Goal: Browse casually: Explore the website without a specific task or goal

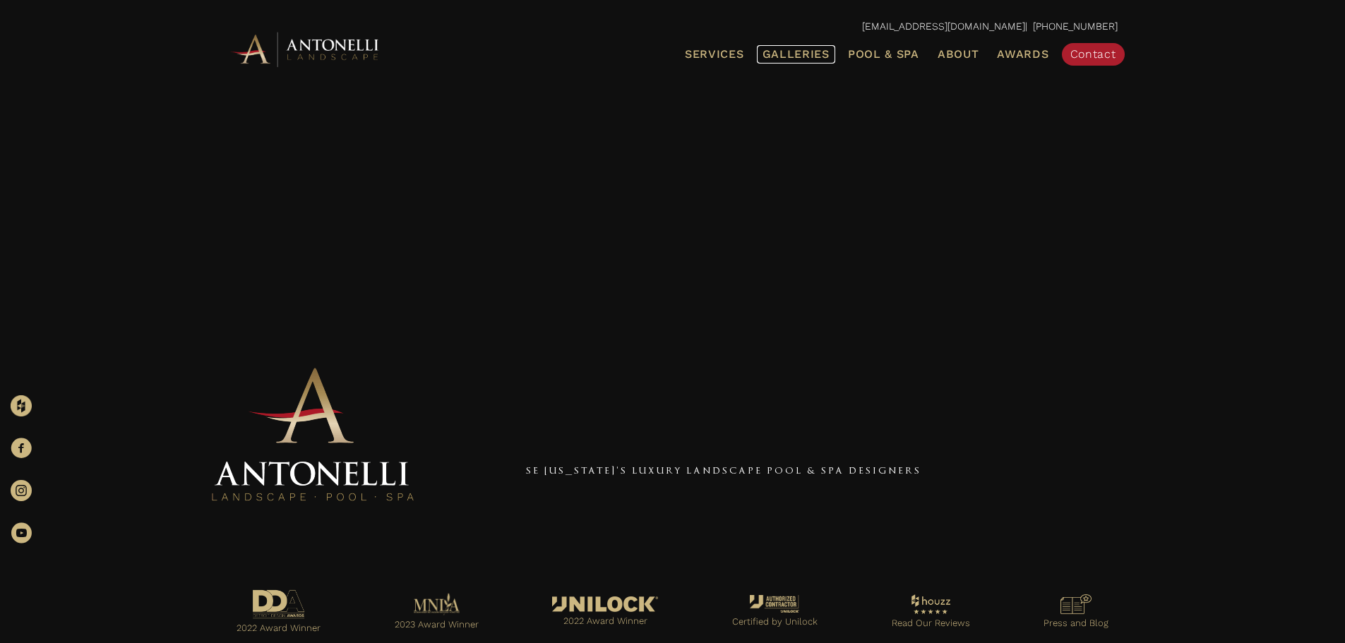
click at [789, 53] on span "Galleries" at bounding box center [796, 53] width 67 height 13
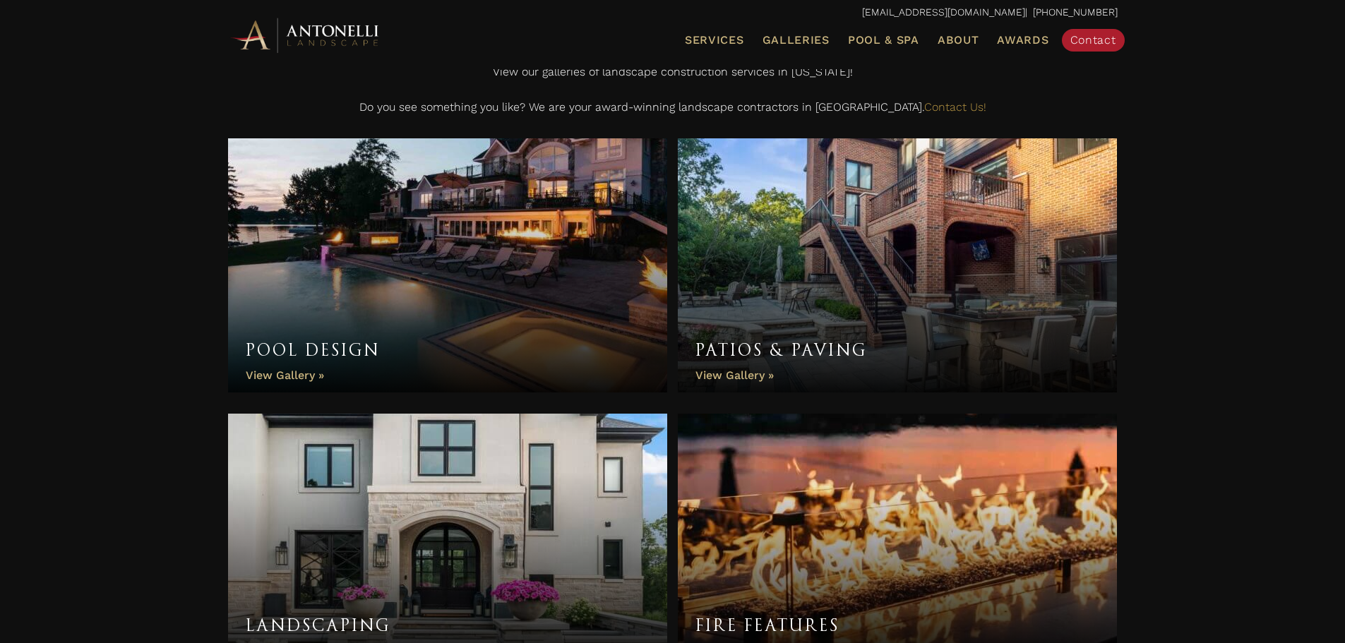
scroll to position [424, 0]
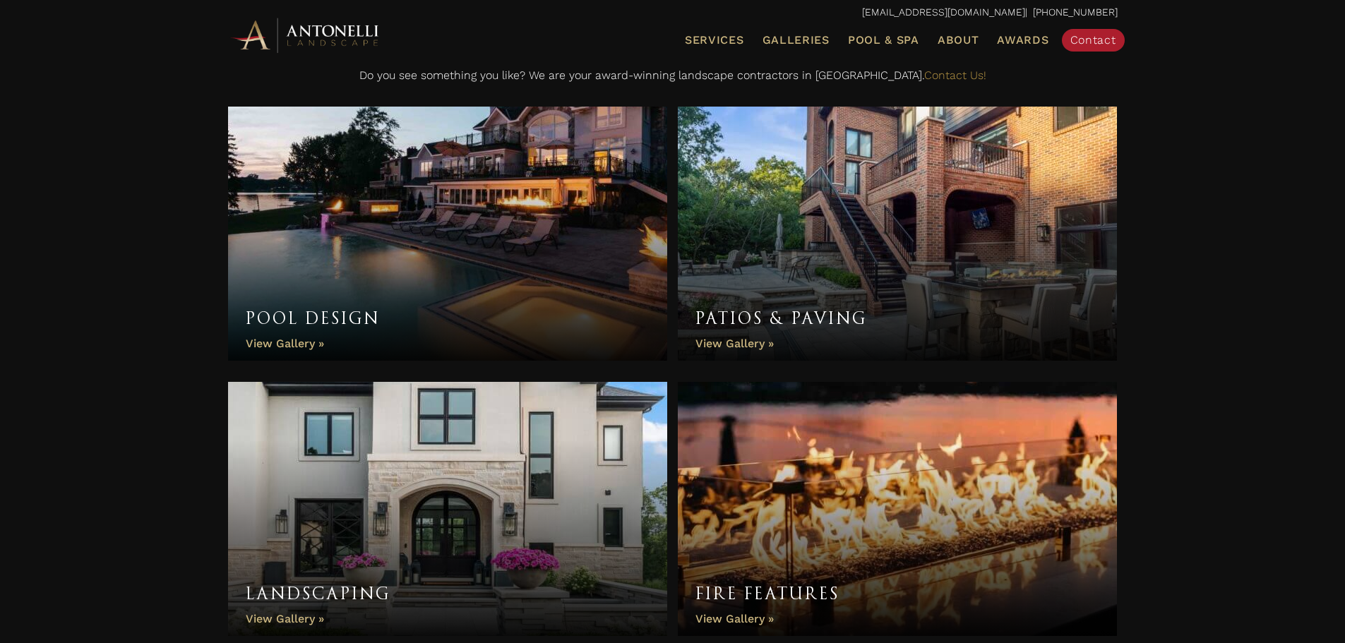
click at [266, 616] on link "Landscaping" at bounding box center [448, 509] width 440 height 254
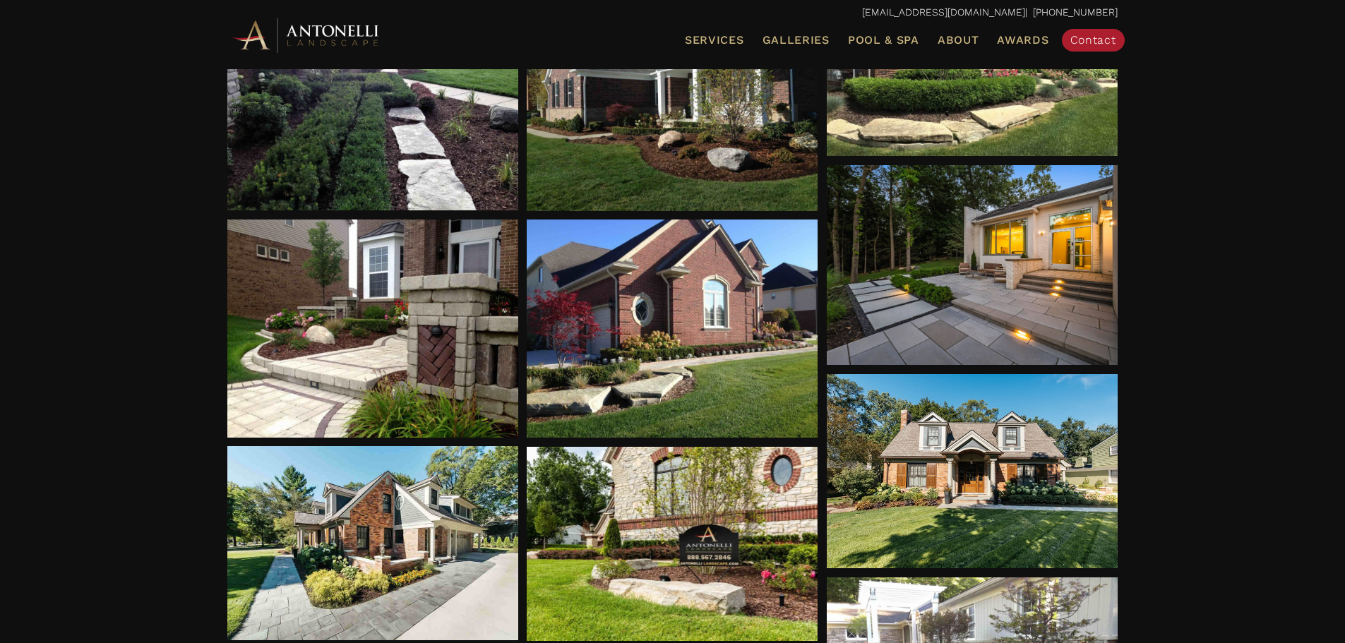
scroll to position [918, 0]
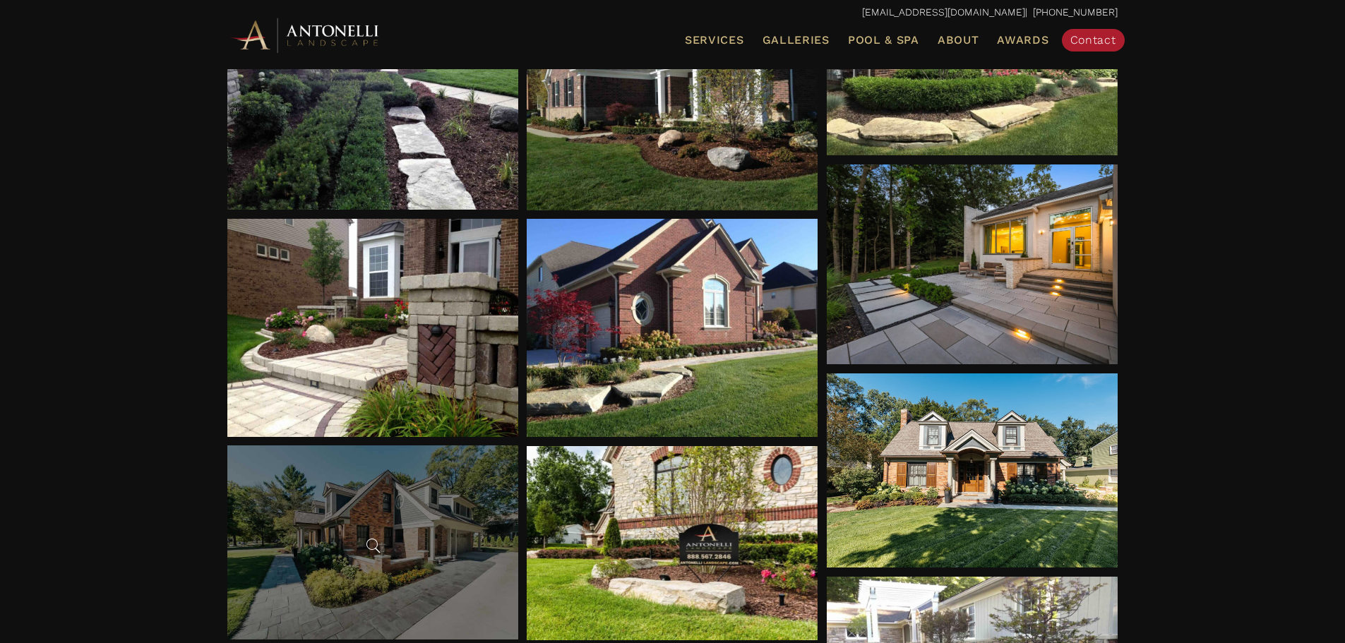
click at [424, 571] on div at bounding box center [372, 543] width 291 height 194
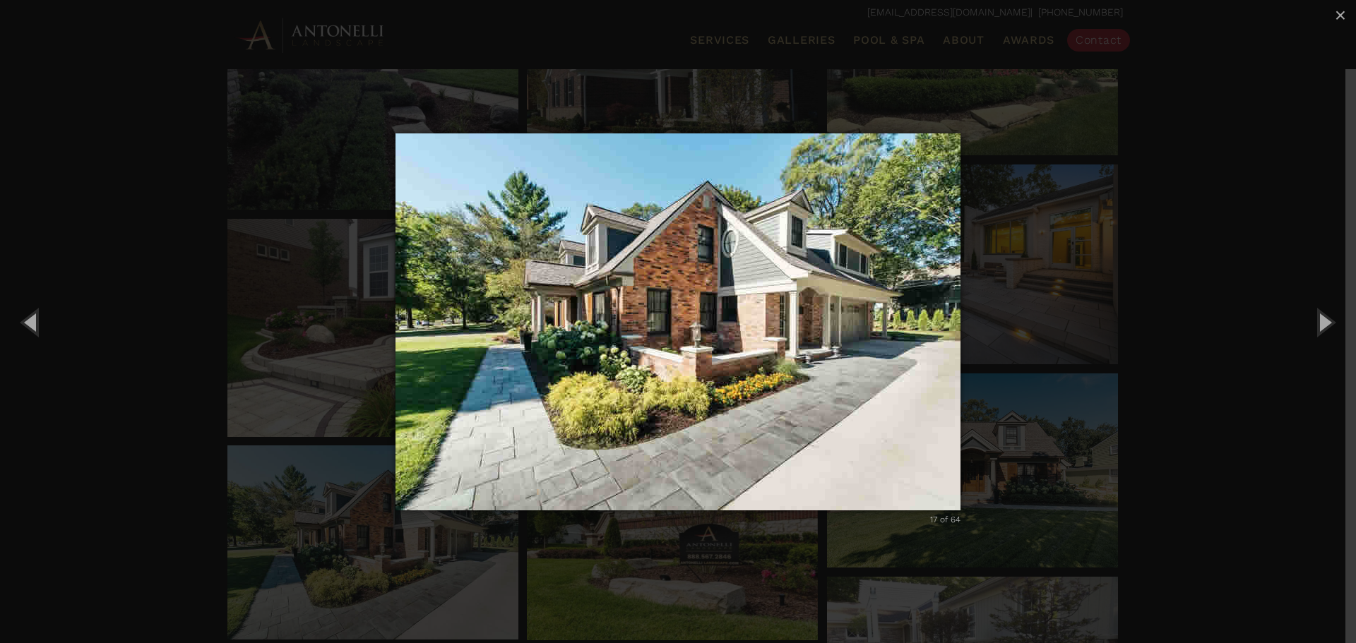
click at [227, 378] on div "17 of 64 Loading..." at bounding box center [678, 321] width 1356 height 643
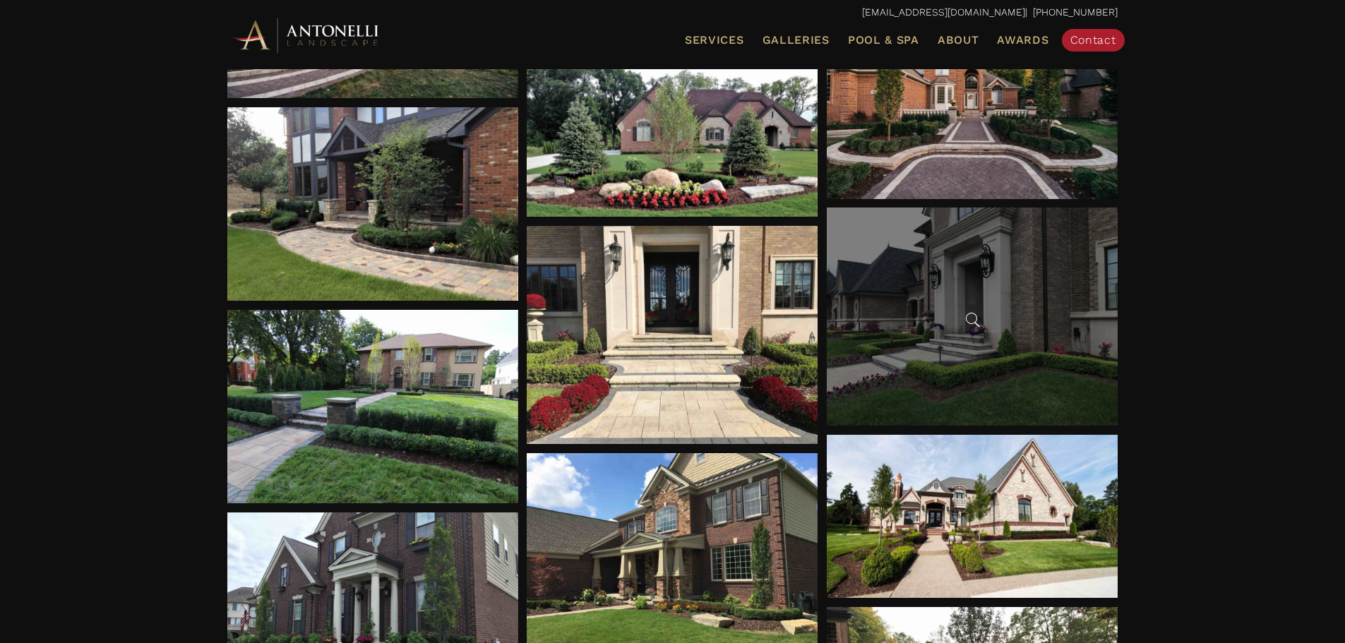
scroll to position [1907, 0]
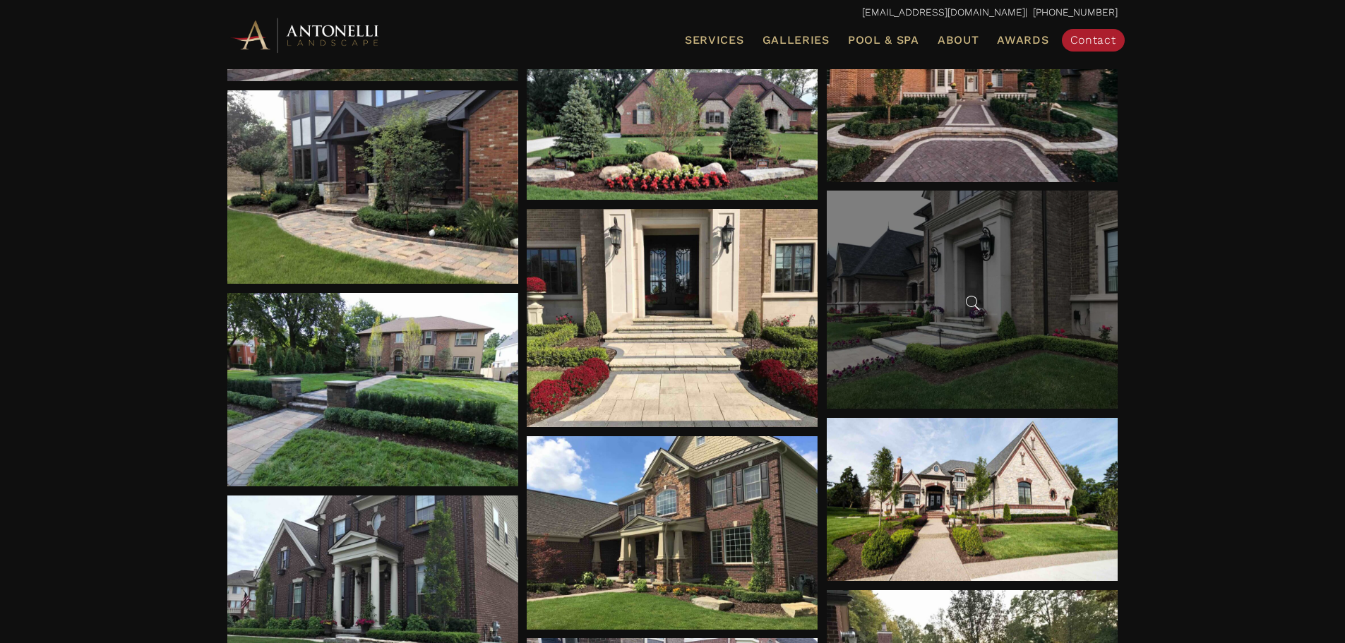
click at [926, 357] on div at bounding box center [972, 300] width 291 height 218
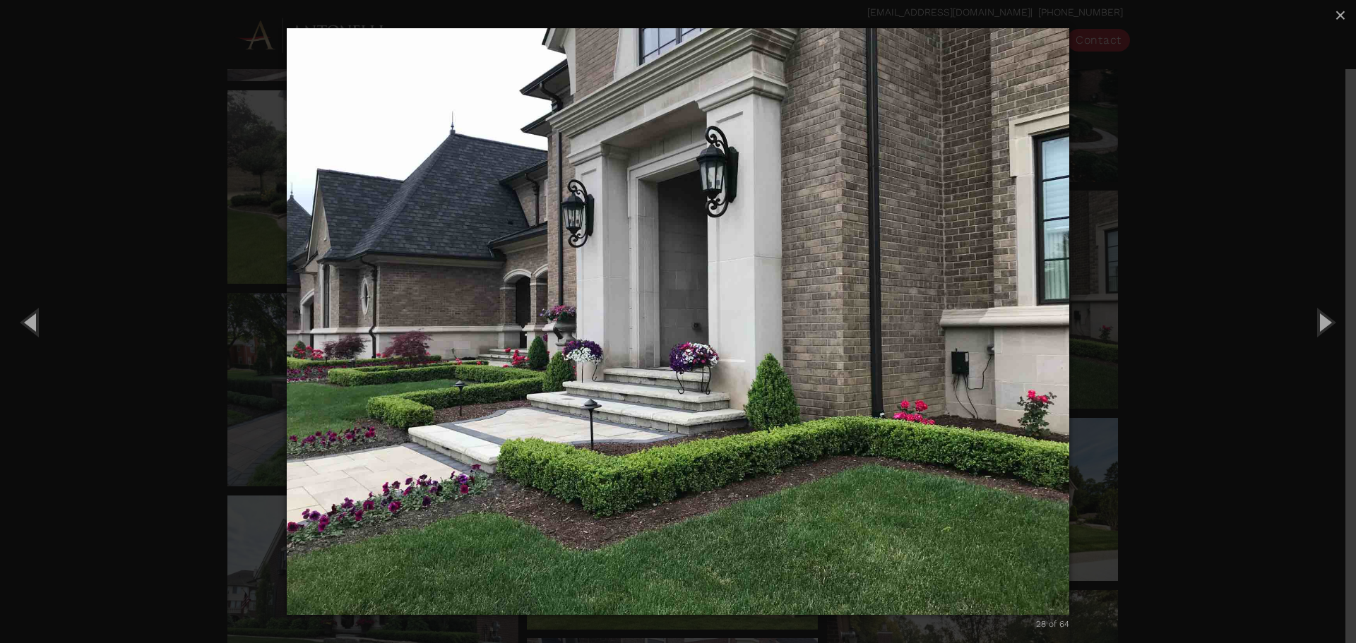
click at [1142, 399] on div "28 of 64 Loading..." at bounding box center [678, 321] width 1356 height 643
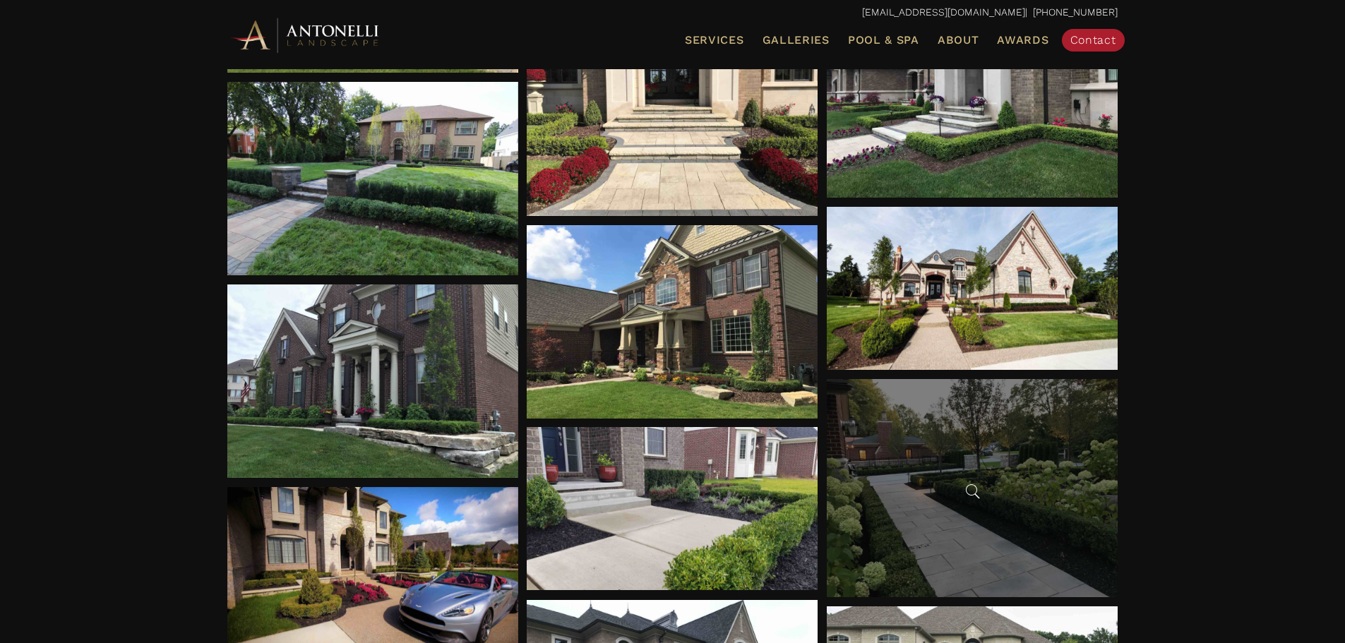
scroll to position [2118, 0]
click at [950, 511] on div at bounding box center [972, 487] width 291 height 218
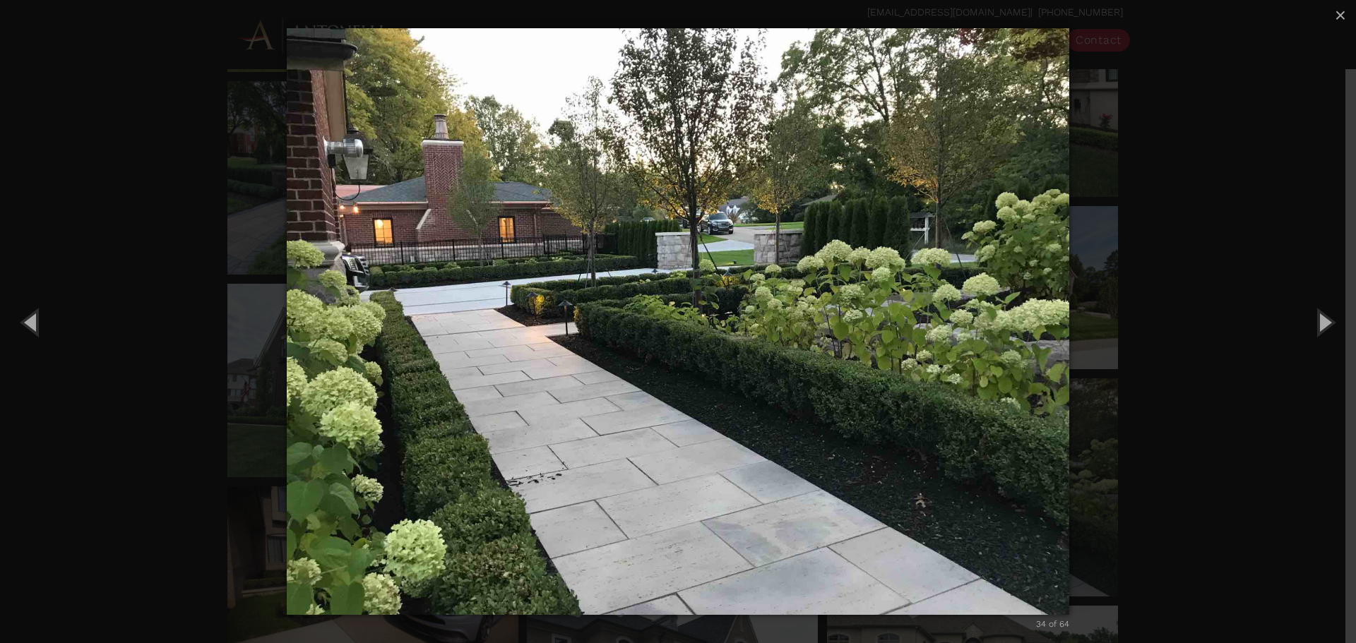
click at [1183, 436] on div "34 of 64 Loading..." at bounding box center [678, 321] width 1356 height 643
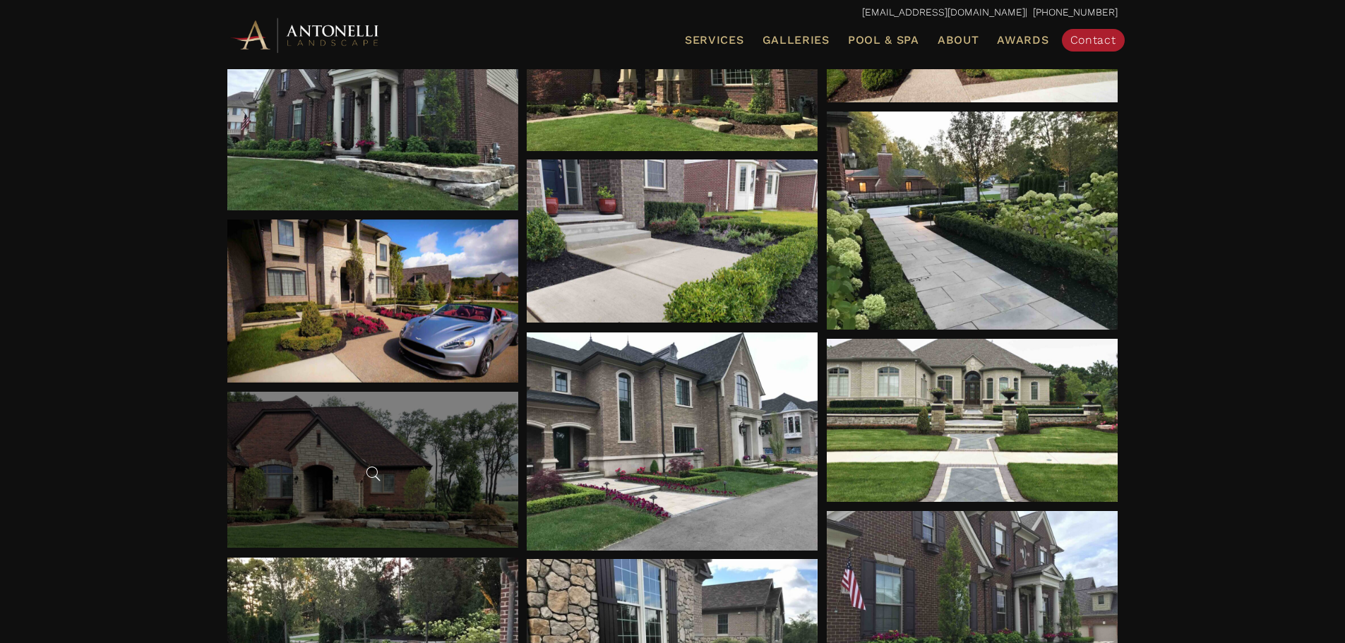
scroll to position [2542, 0]
